Goal: Transaction & Acquisition: Purchase product/service

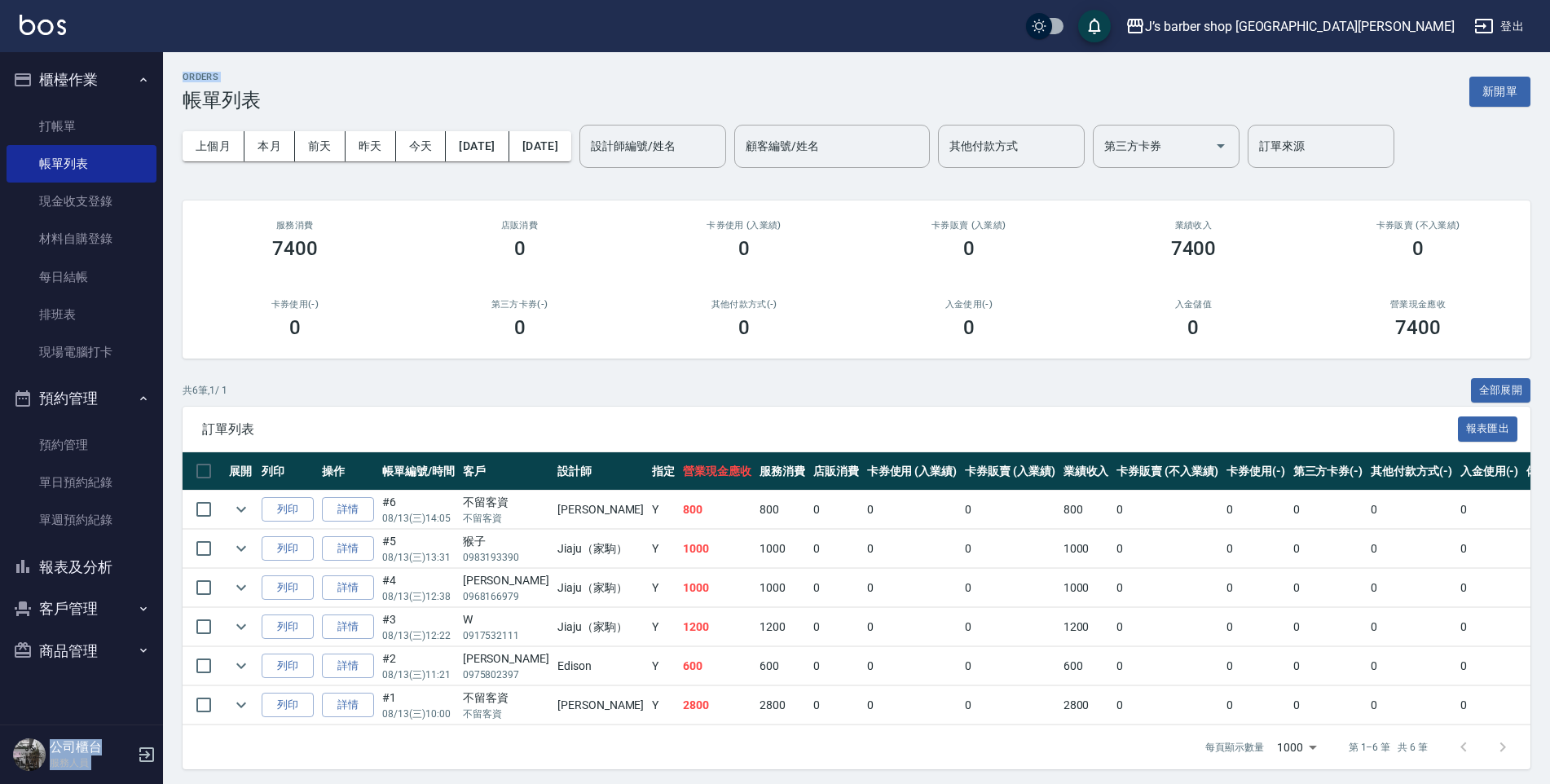
drag, startPoint x: -1, startPoint y: 94, endPoint x: 31, endPoint y: 102, distance: 33.0
click at [7, 94] on nav "櫃檯作業 打帳單 帳單列表 現金收支登錄 材料自購登錄 每日結帳 排班表 現場電腦打卡 預約管理 預約管理 單日預約紀錄 單週預約紀錄 報表及分析 報表目錄 …" at bounding box center [81, 389] width 163 height 673
click at [34, 103] on ul "打帳單 帳單列表 現金收支登錄 材料自購登錄 每日結帳 排班表 現場電腦打卡" at bounding box center [81, 240] width 150 height 277
click at [111, 100] on li "櫃檯作業 打帳單 帳單列表 現金收支登錄 材料自購登錄 每日結帳 排班表 現場電腦打卡" at bounding box center [81, 218] width 150 height 319
click at [116, 112] on link "打帳單" at bounding box center [81, 126] width 150 height 38
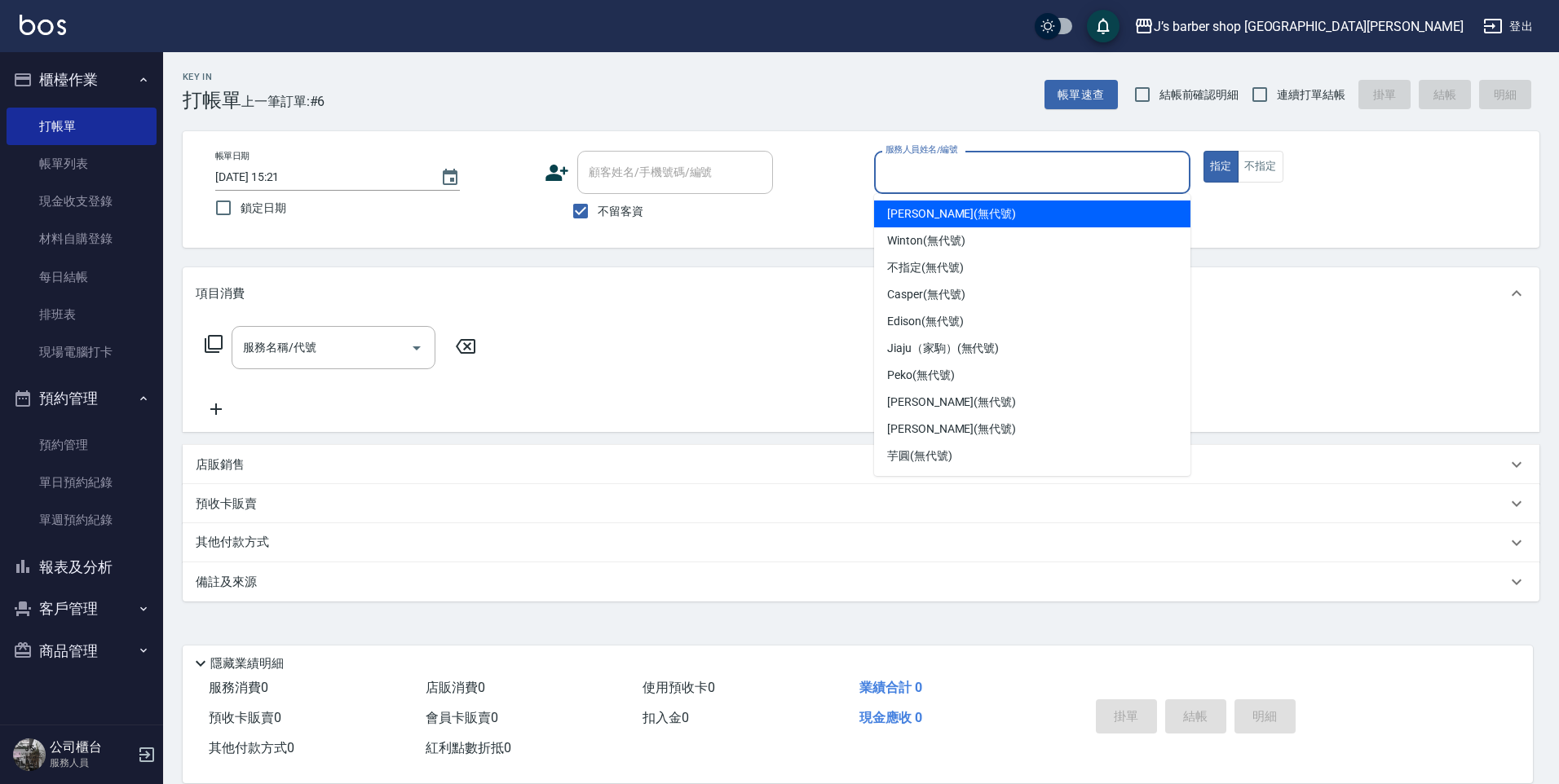
click at [956, 176] on input "服務人員姓名/編號" at bounding box center [1032, 173] width 302 height 29
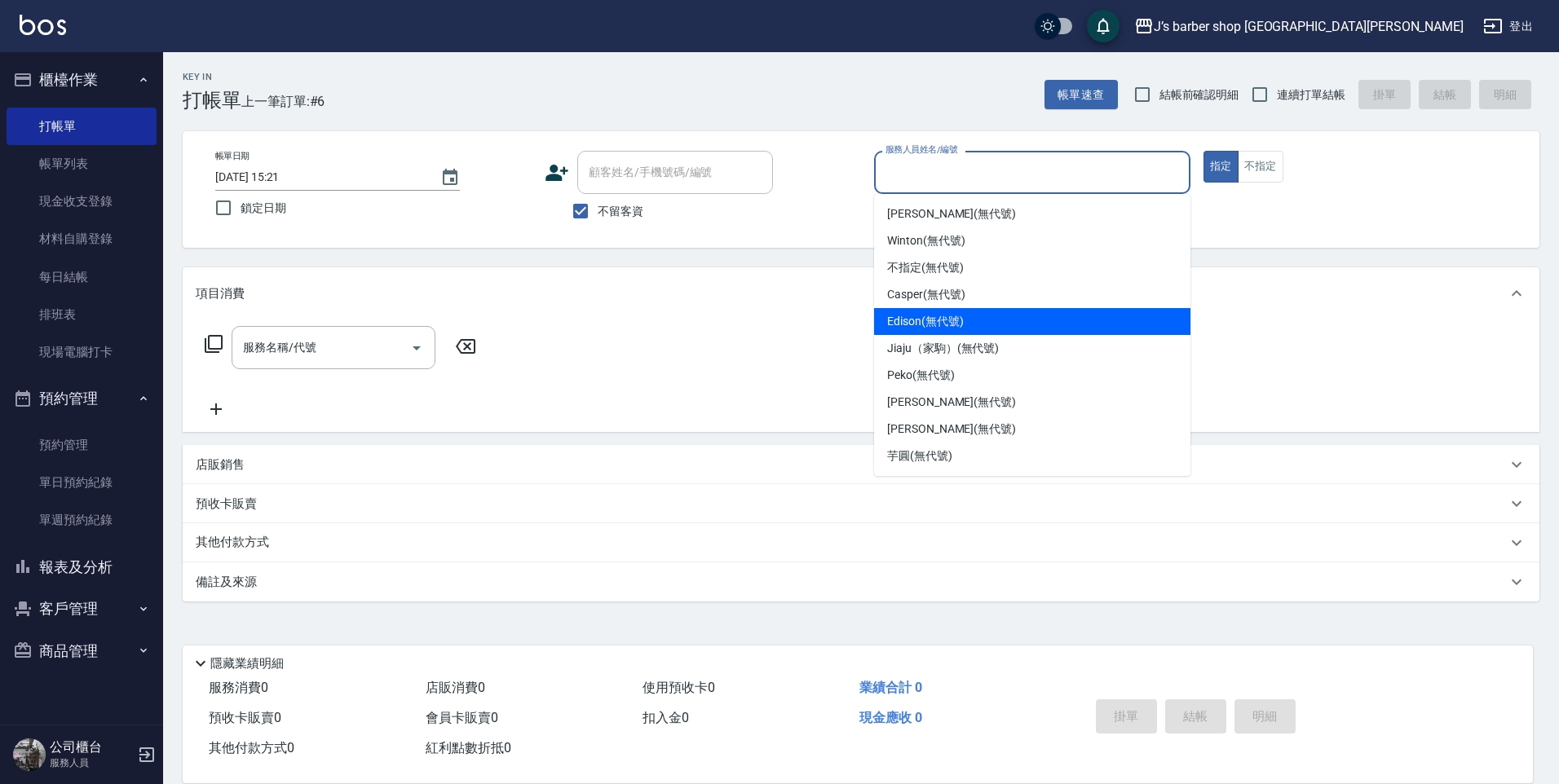
click at [960, 315] on span "Edison (無代號)" at bounding box center [925, 322] width 75 height 17
type input "Edison(無代號)"
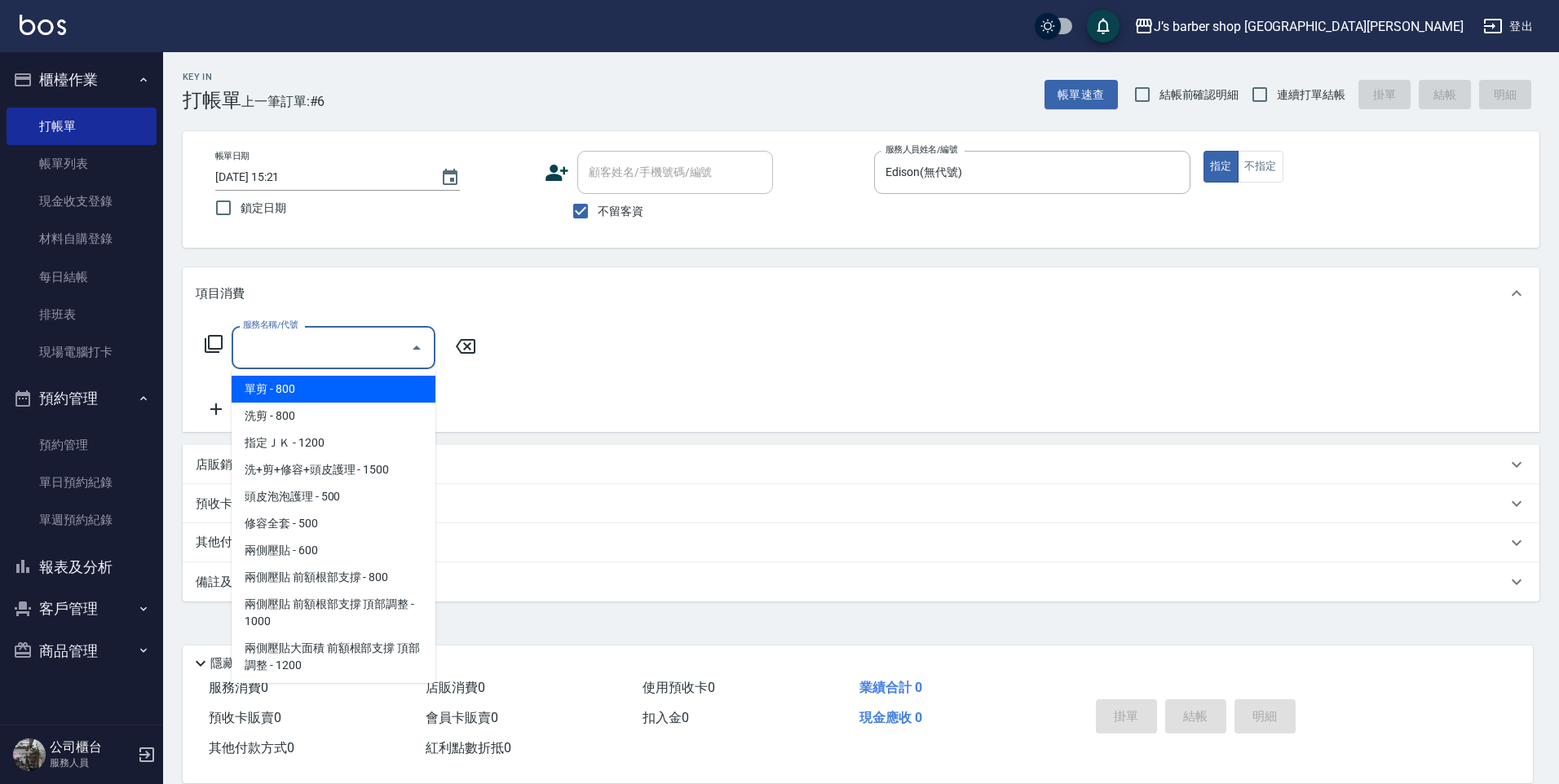
click at [379, 345] on input "服務名稱/代號" at bounding box center [321, 348] width 164 height 29
click at [371, 423] on span "洗剪 - 800" at bounding box center [333, 416] width 204 height 27
type input "洗剪(101)"
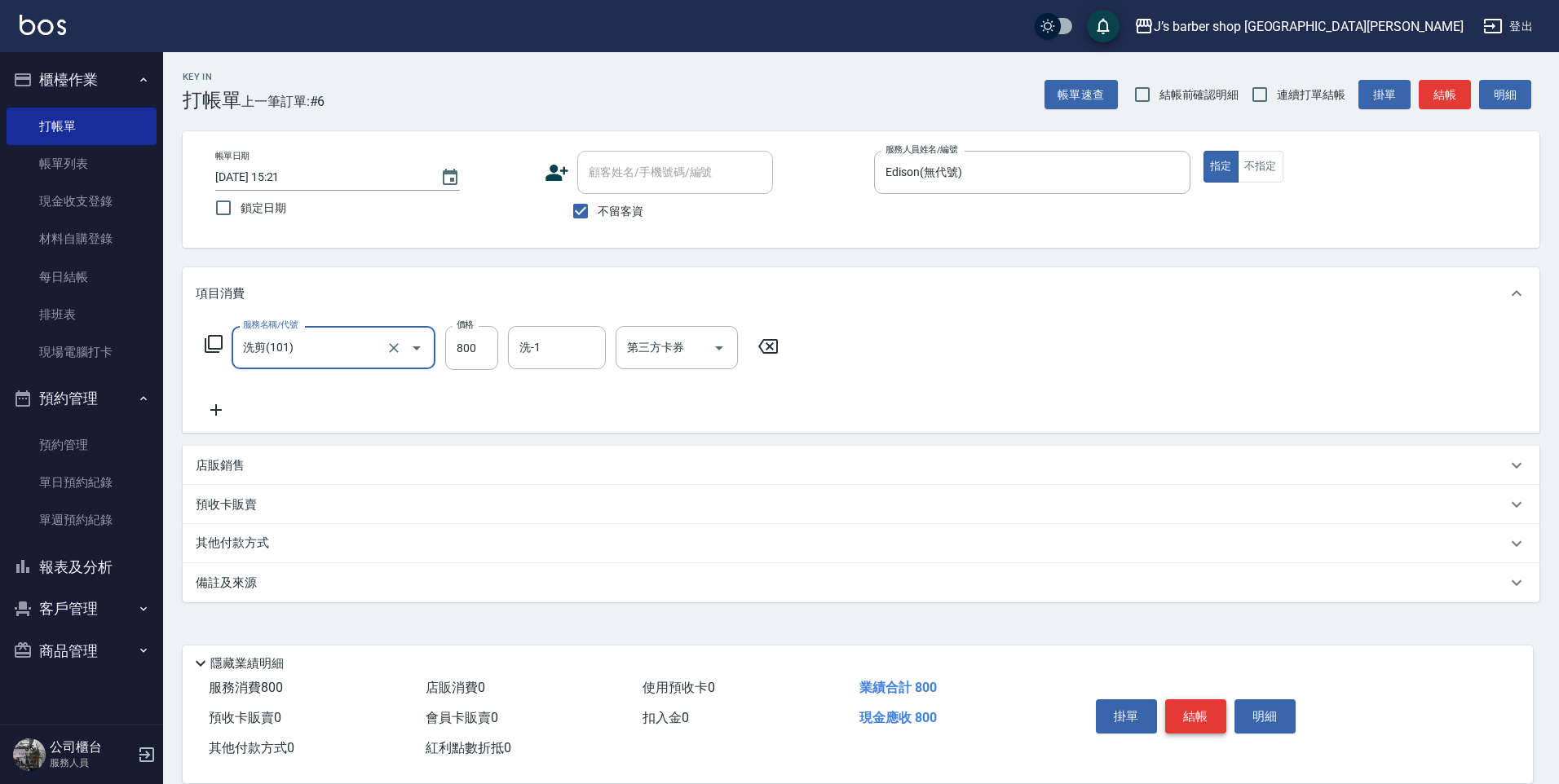
click at [1208, 719] on button "結帳" at bounding box center [1195, 715] width 61 height 34
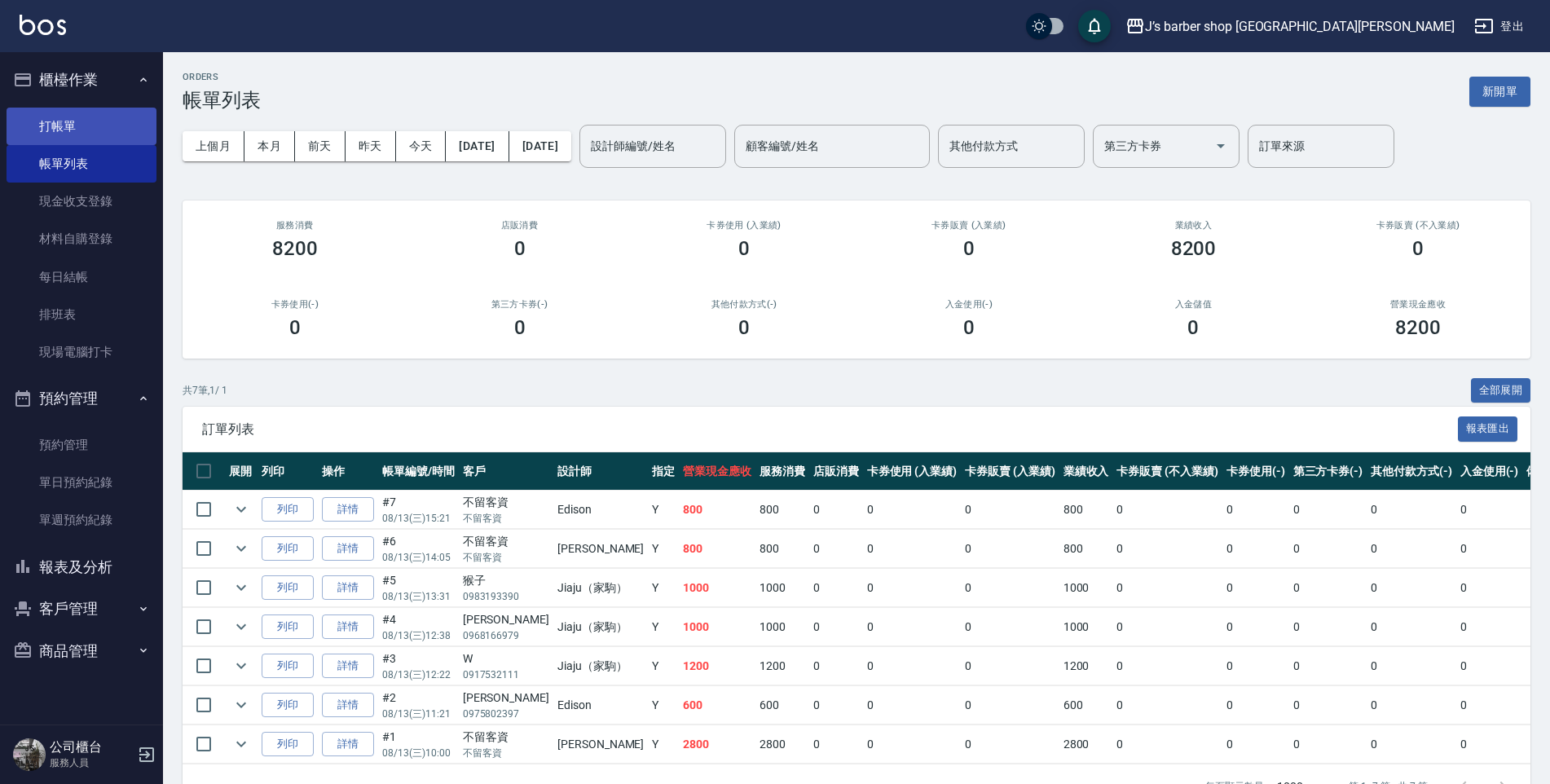
click at [84, 143] on link "打帳單" at bounding box center [81, 126] width 150 height 38
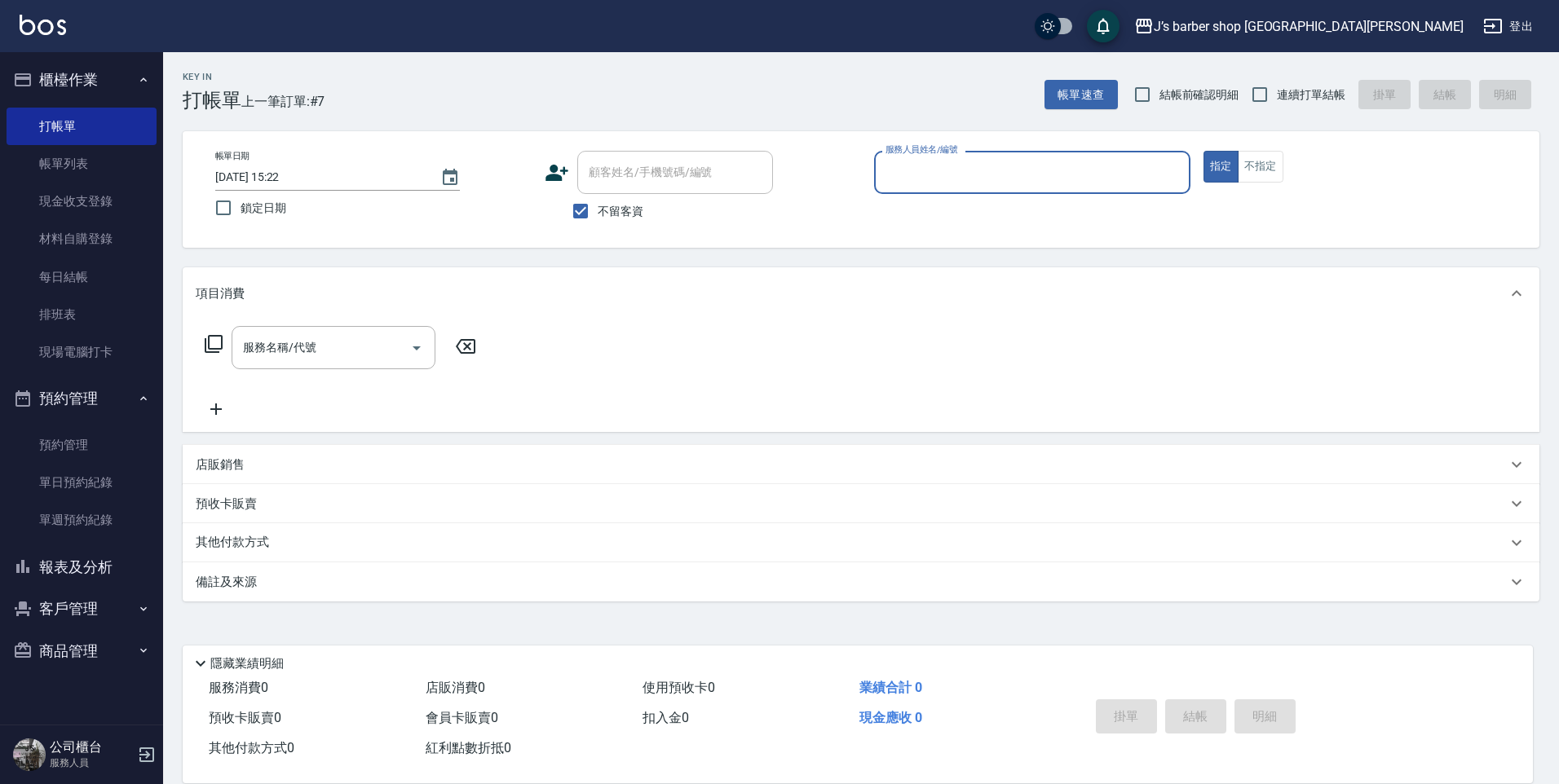
drag, startPoint x: 977, startPoint y: 189, endPoint x: 992, endPoint y: 187, distance: 15.1
click at [985, 187] on div "服務人員姓名/編號" at bounding box center [1032, 172] width 316 height 44
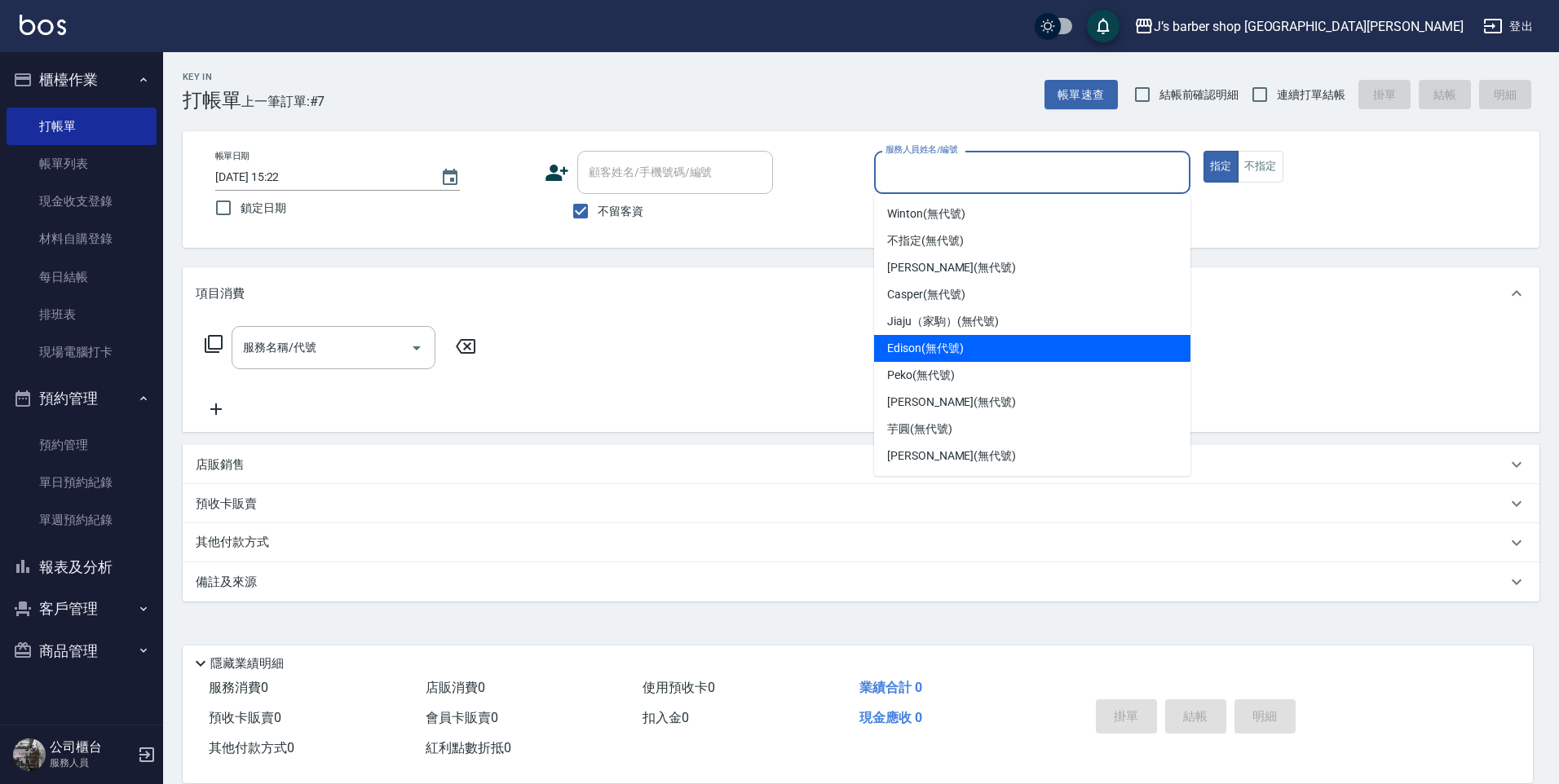
click at [969, 346] on div "Edison (無代號)" at bounding box center [1032, 348] width 316 height 27
type input "Edison(無代號)"
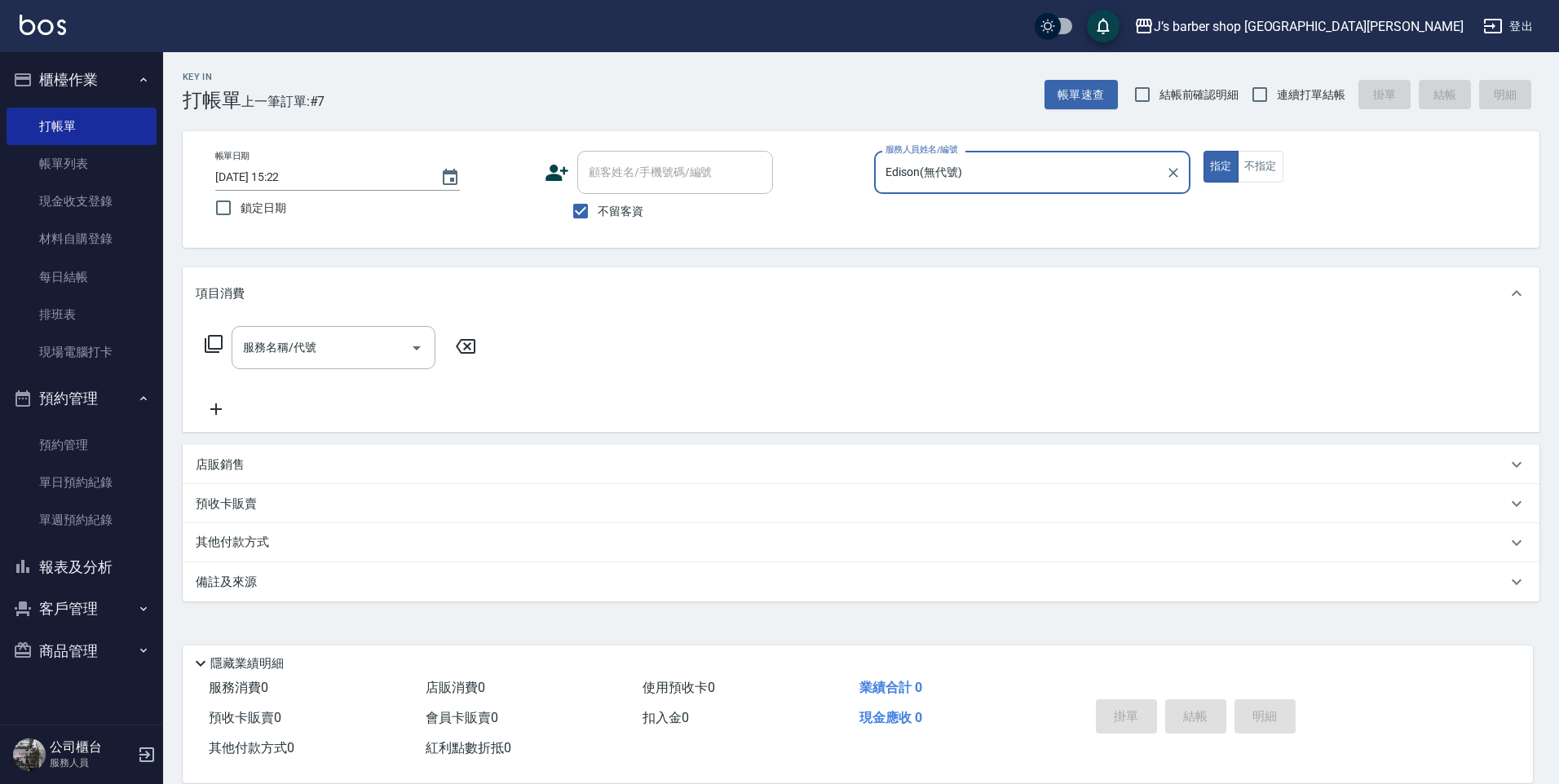
click at [312, 319] on div "項目消費" at bounding box center [861, 294] width 1357 height 52
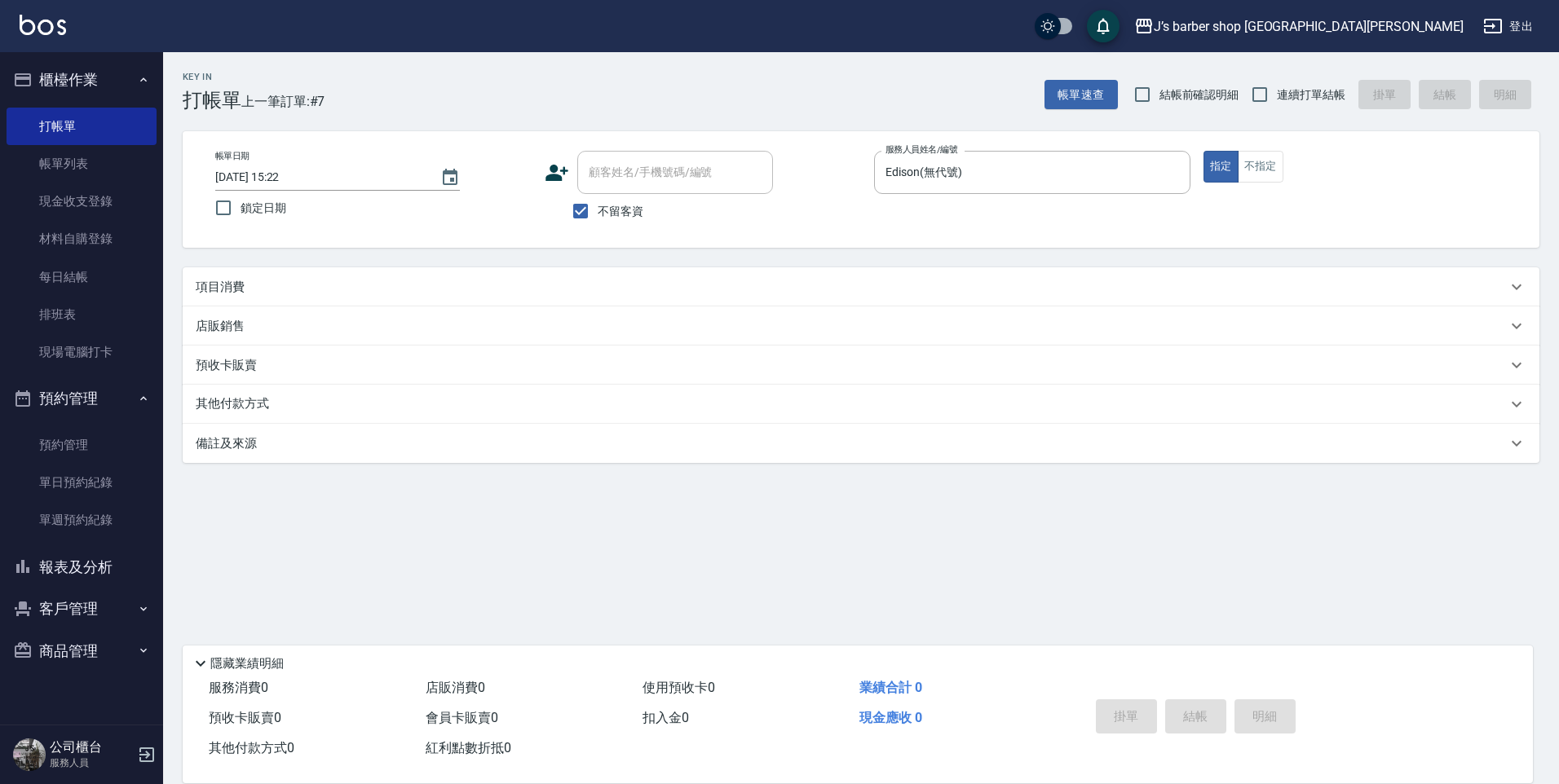
click at [314, 328] on div "店販銷售" at bounding box center [861, 326] width 1357 height 39
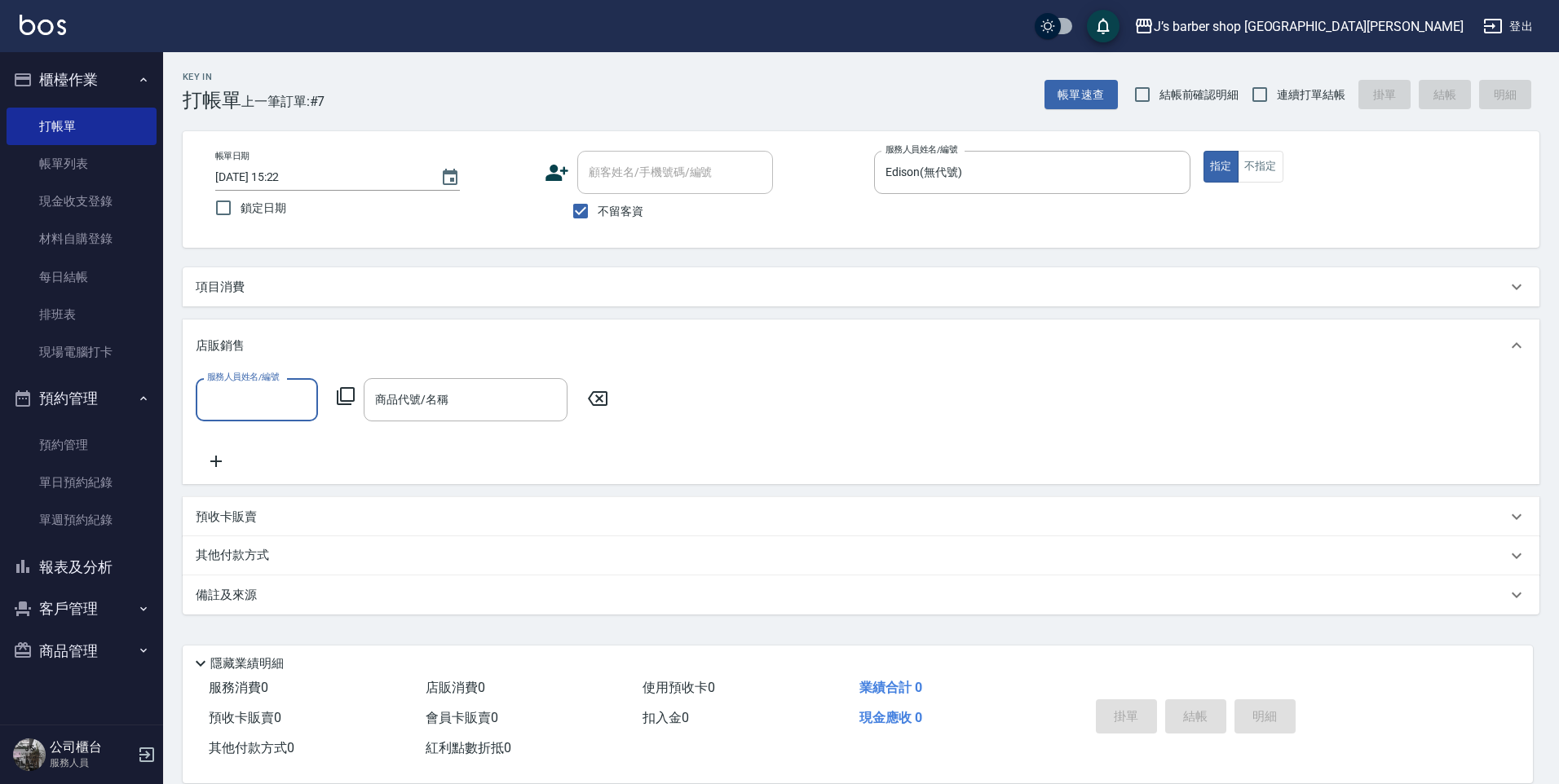
drag, startPoint x: 324, startPoint y: 305, endPoint x: 335, endPoint y: 297, distance: 13.6
click at [325, 303] on div "項目消費" at bounding box center [861, 287] width 1357 height 39
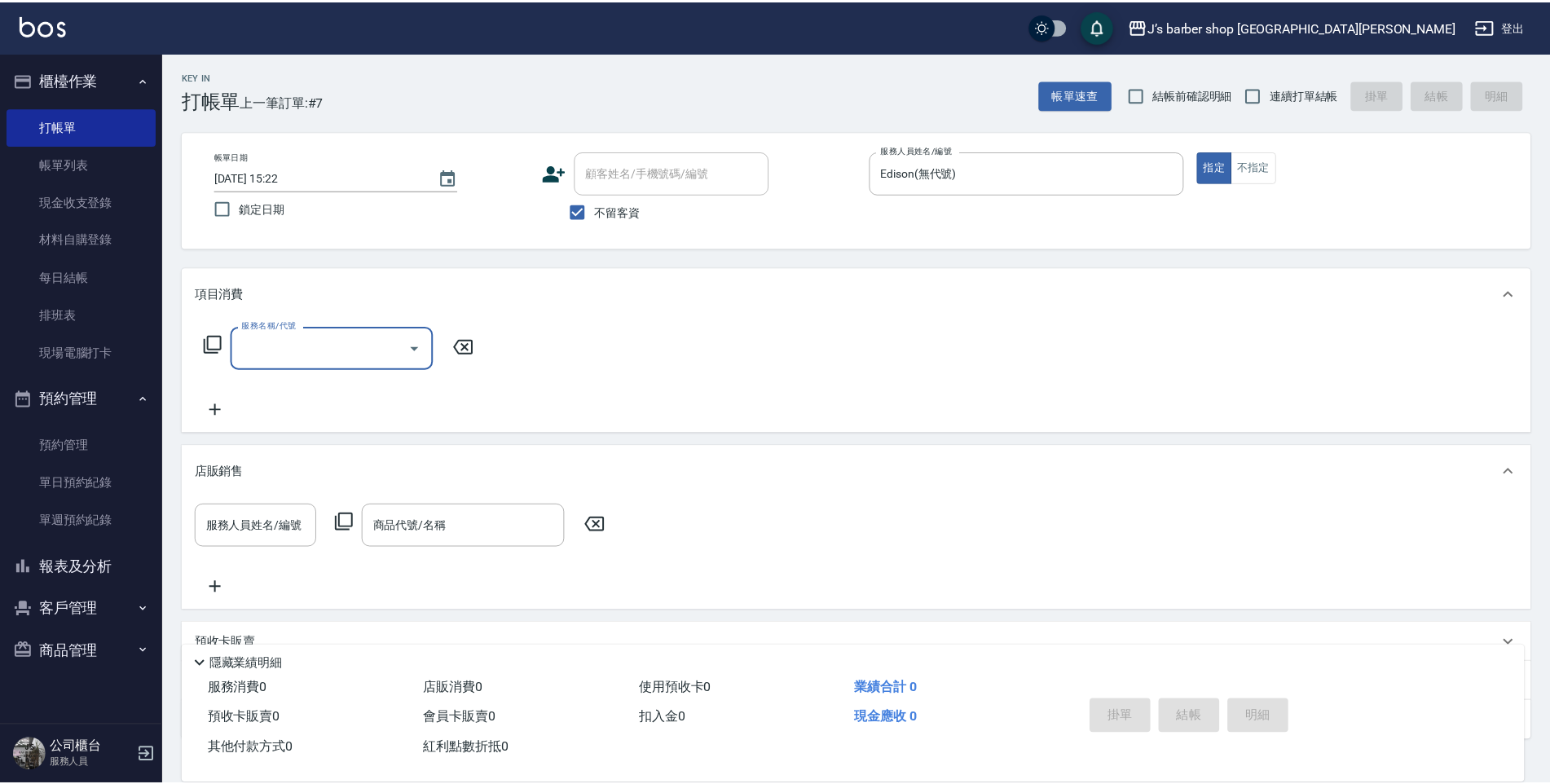
scroll to position [29, 0]
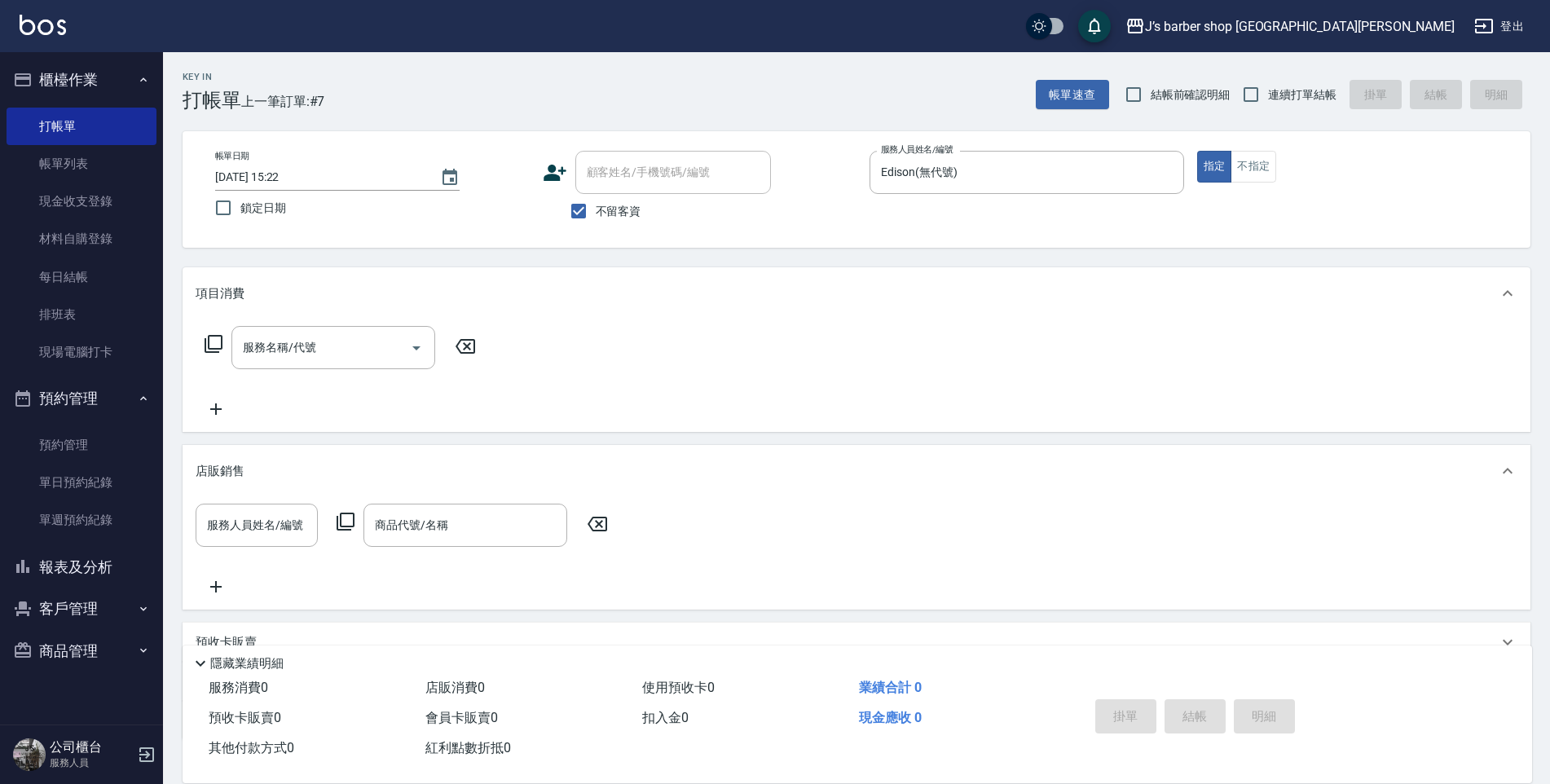
click at [338, 288] on div "項目消費" at bounding box center [846, 294] width 1302 height 17
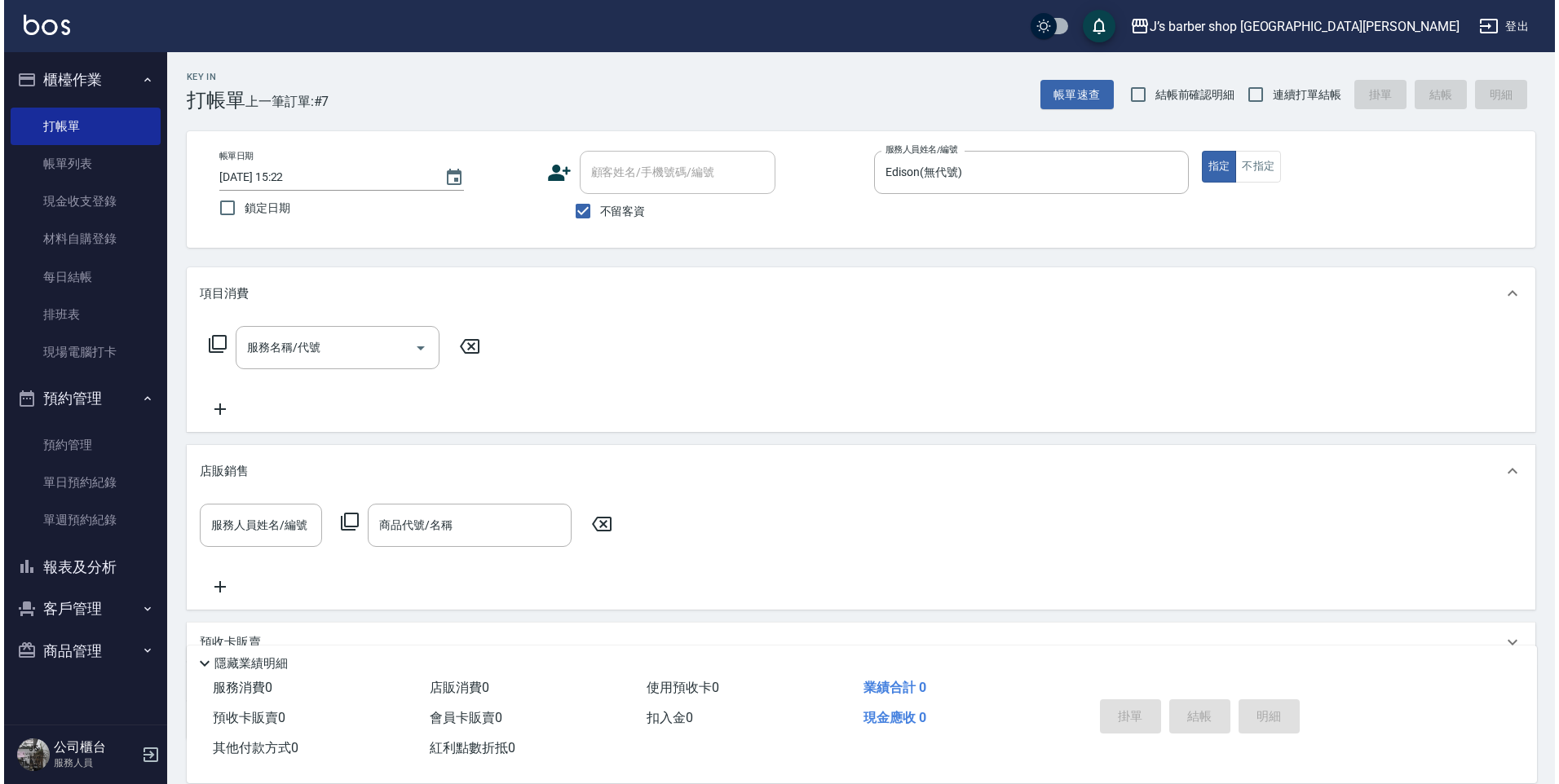
scroll to position [0, 0]
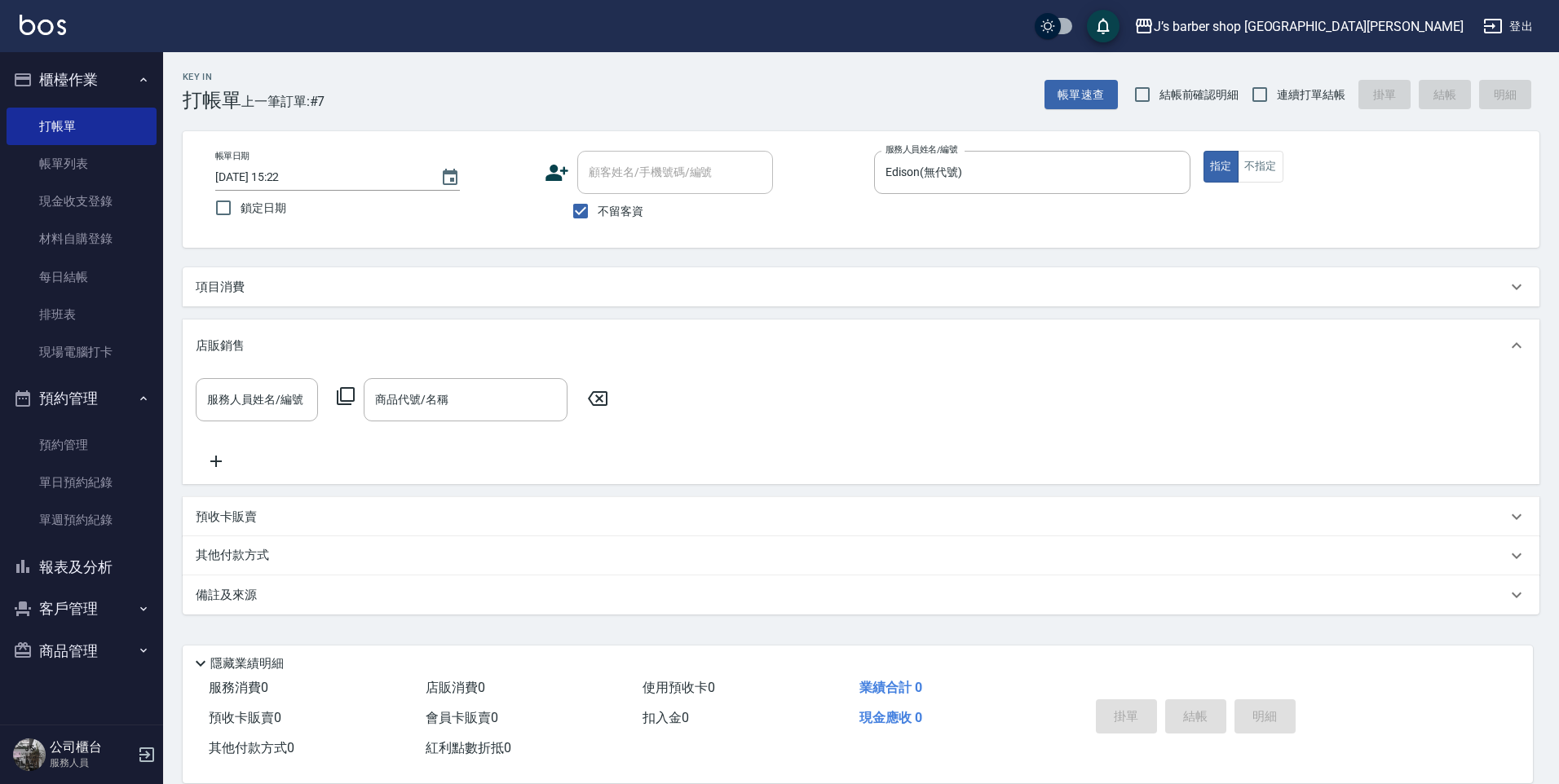
click at [336, 291] on div "項目消費" at bounding box center [851, 287] width 1311 height 17
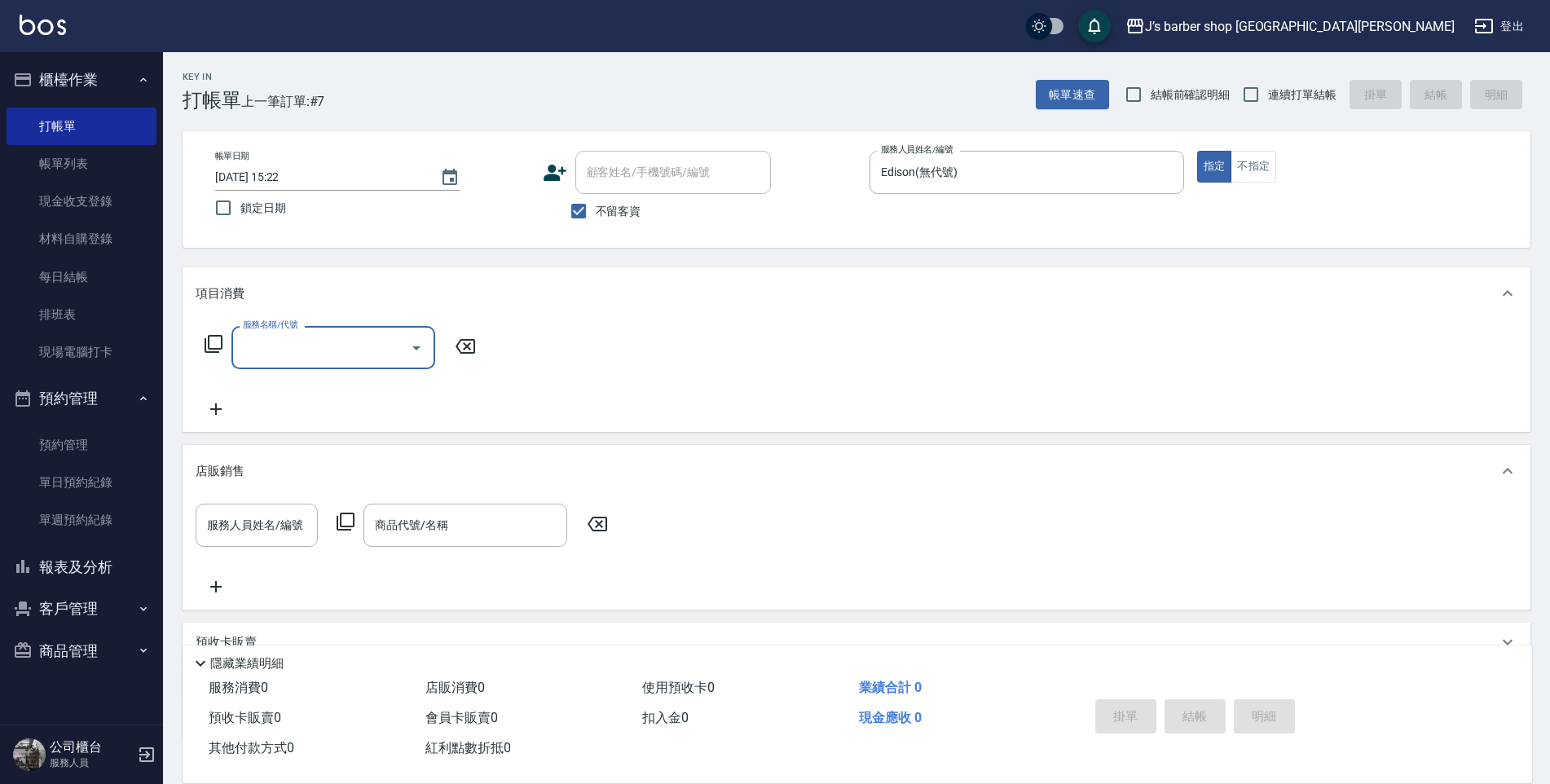
click at [336, 333] on div "服務名稱/代號" at bounding box center [333, 347] width 204 height 44
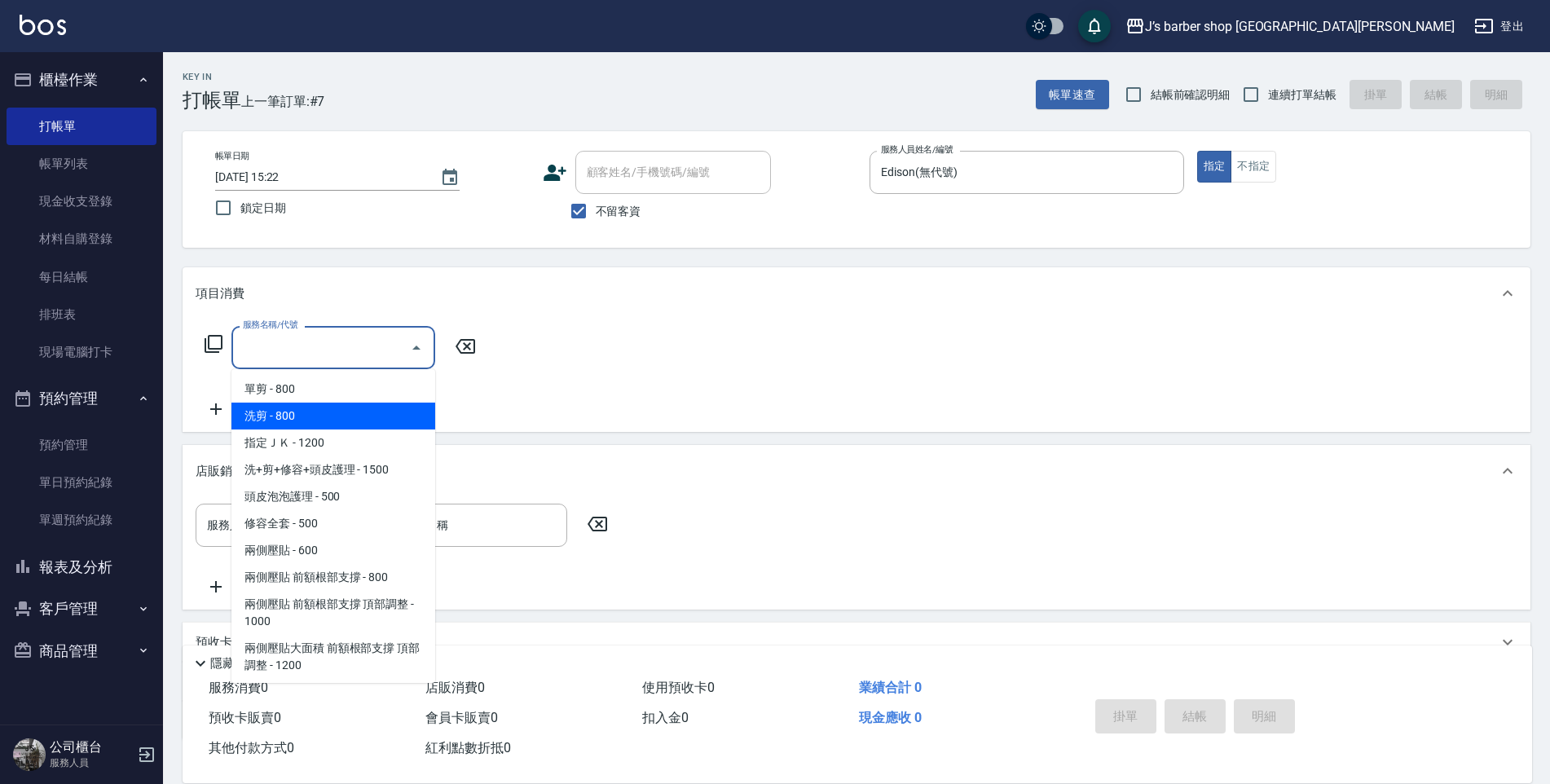
click at [337, 404] on span "洗剪 - 800" at bounding box center [333, 416] width 204 height 27
type input "洗剪(101)"
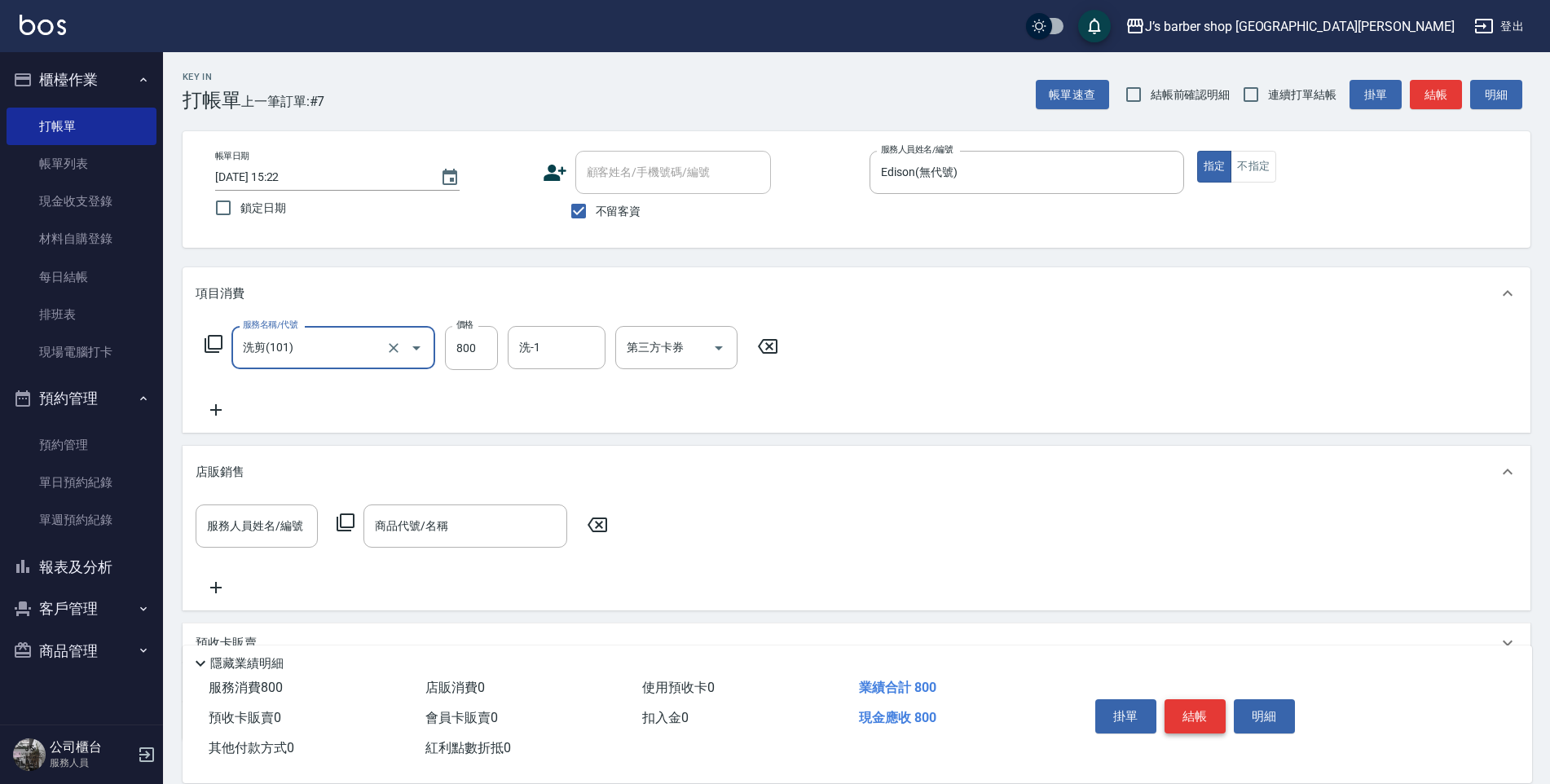
click at [1220, 713] on button "結帳" at bounding box center [1195, 715] width 61 height 34
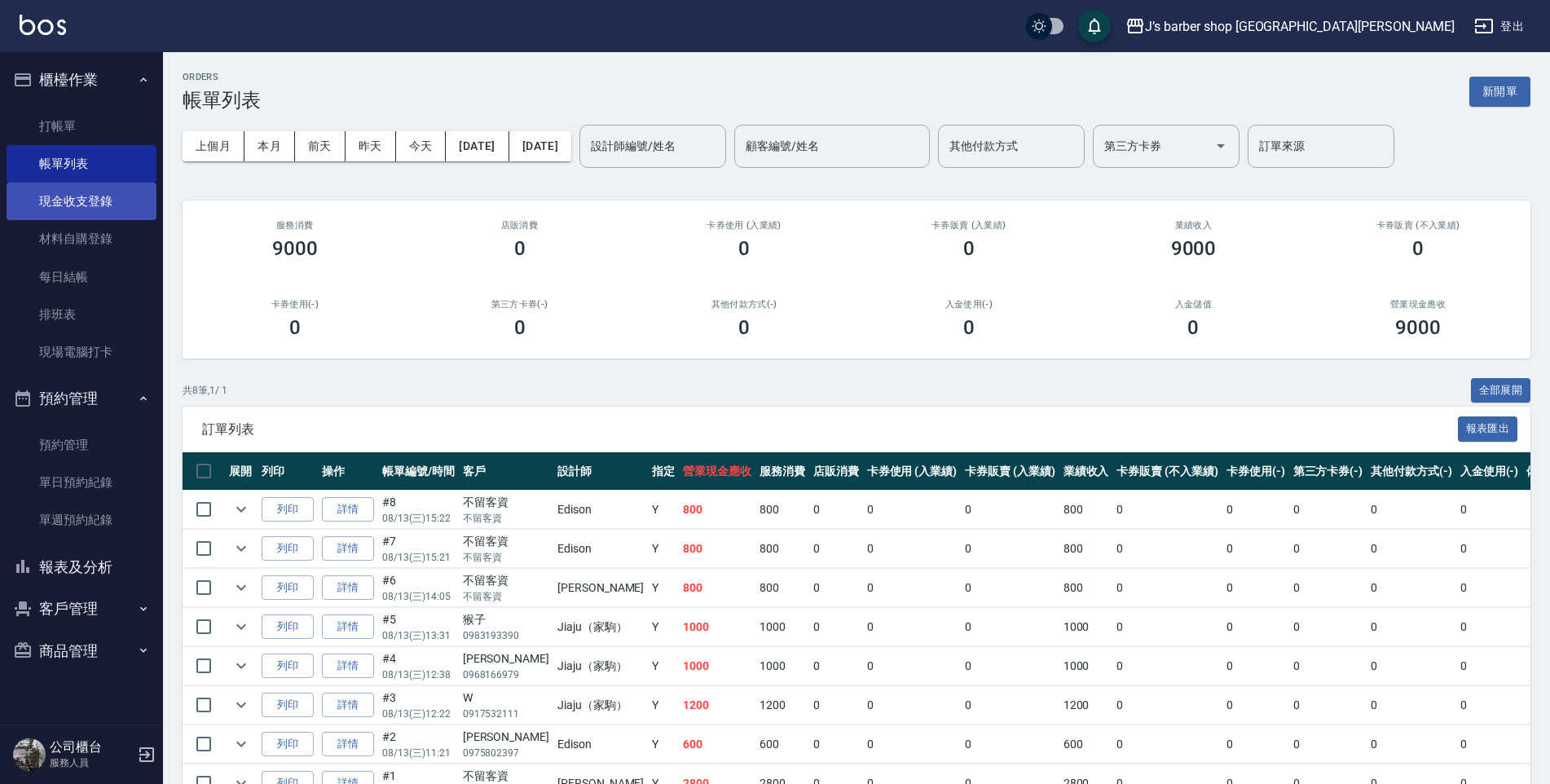
click at [106, 194] on link "現金收支登錄" at bounding box center [81, 201] width 150 height 38
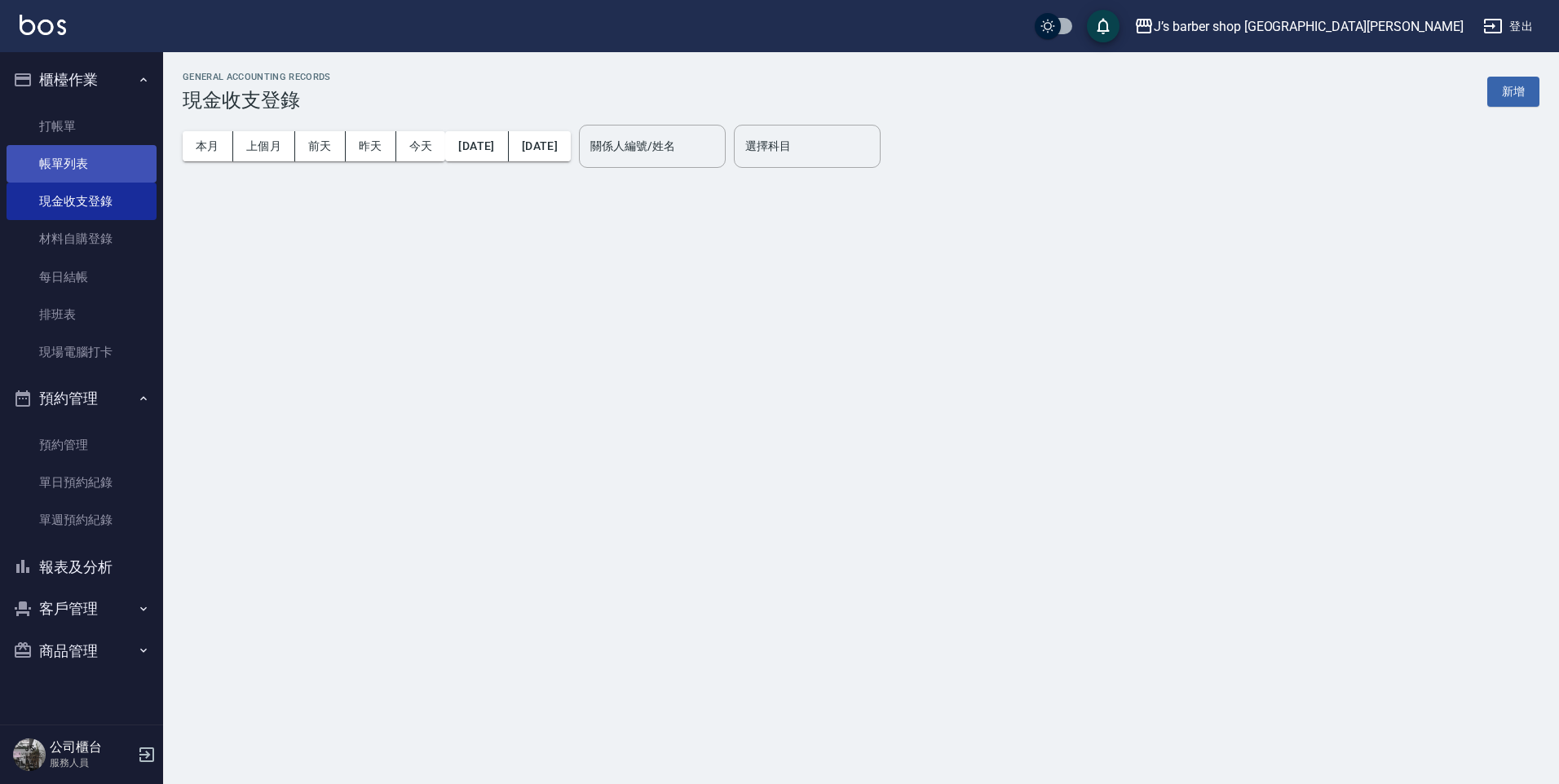
click at [101, 159] on link "帳單列表" at bounding box center [81, 163] width 150 height 38
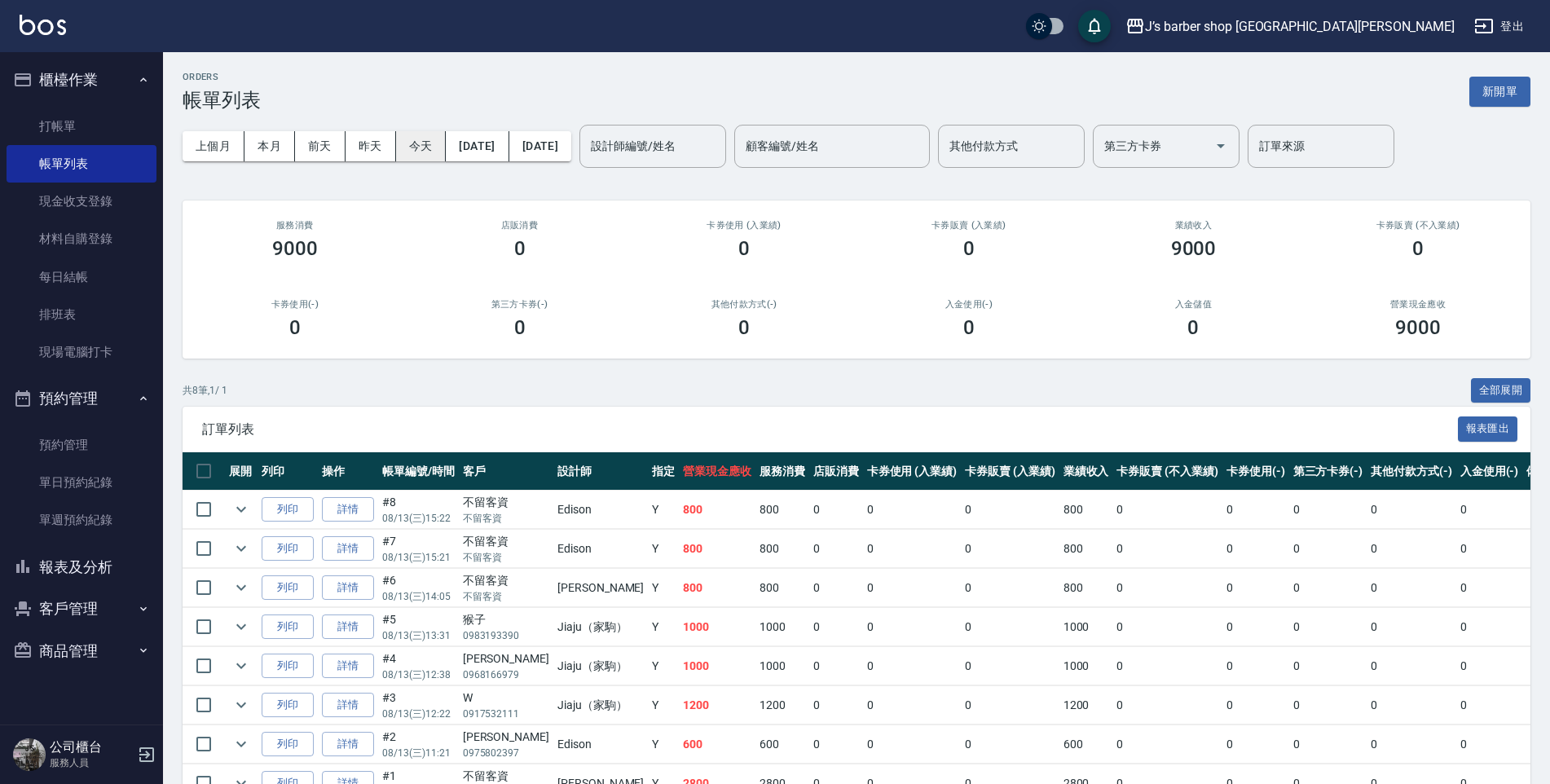
click at [403, 148] on button "今天" at bounding box center [422, 146] width 50 height 30
click at [406, 148] on button "今天" at bounding box center [422, 146] width 50 height 30
click at [380, 141] on button "昨天" at bounding box center [370, 146] width 50 height 30
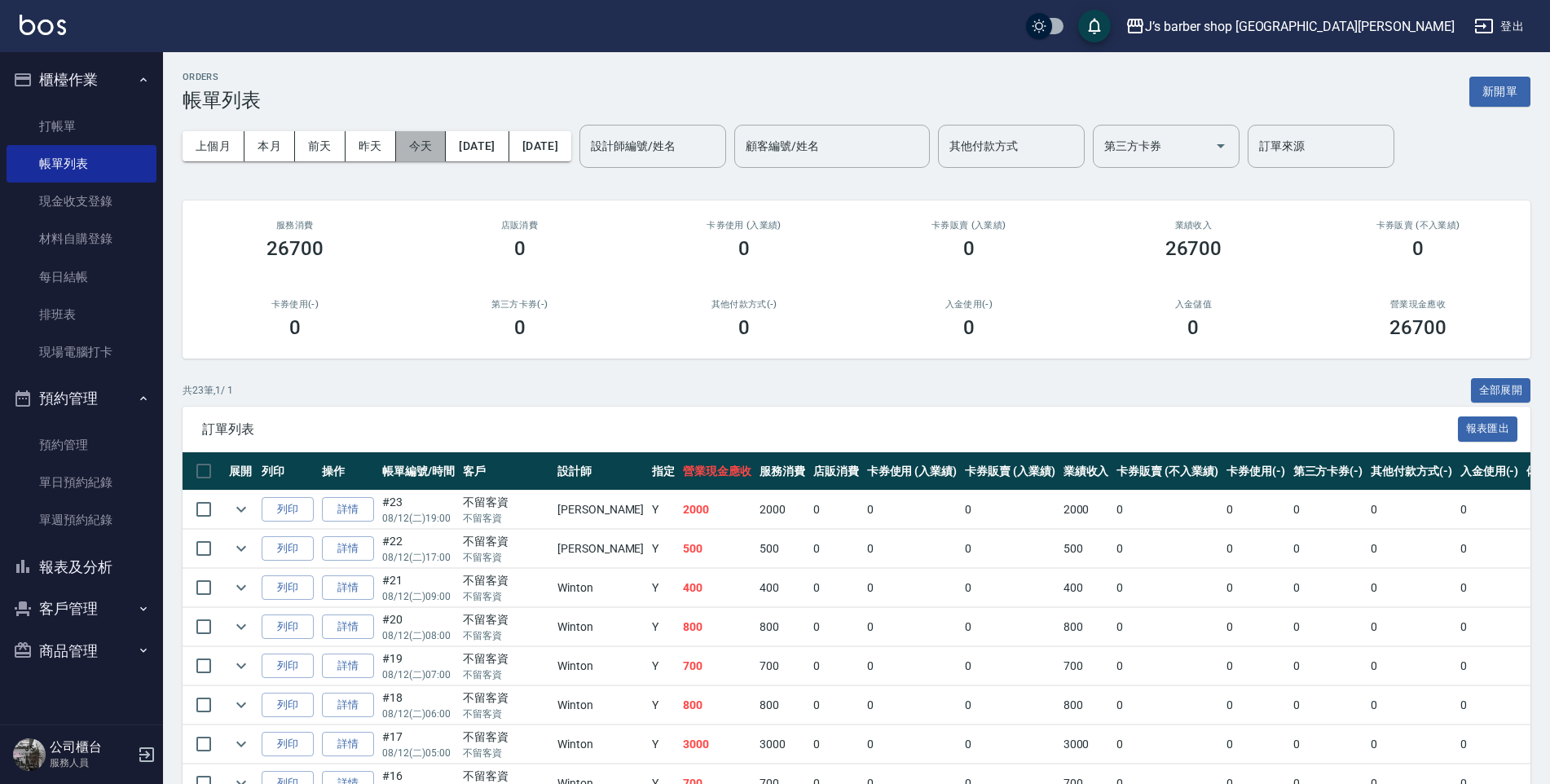
click at [422, 144] on button "今天" at bounding box center [422, 146] width 50 height 30
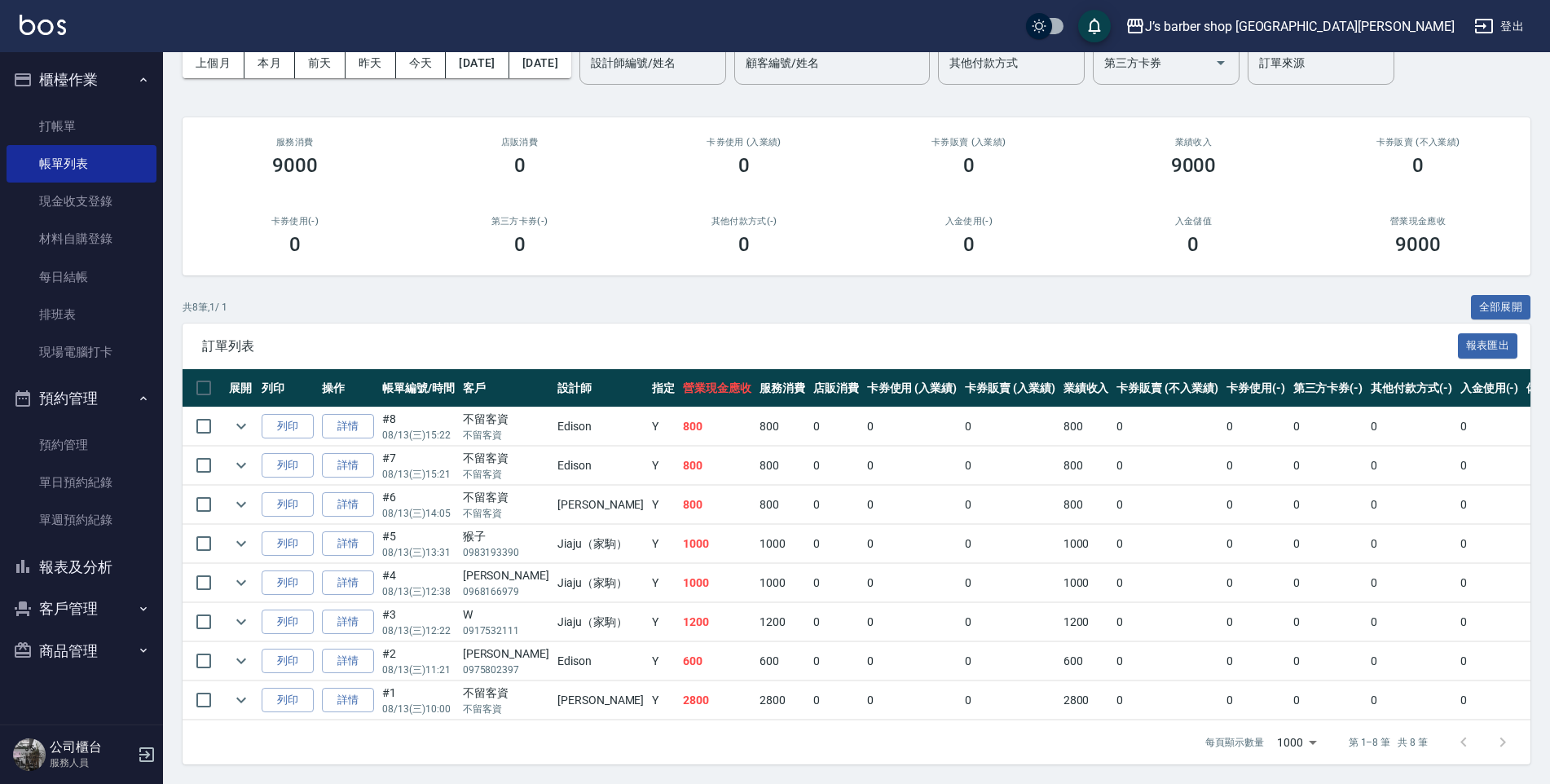
scroll to position [96, 0]
click at [33, 117] on link "打帳單" at bounding box center [81, 126] width 150 height 38
